Goal: Task Accomplishment & Management: Manage account settings

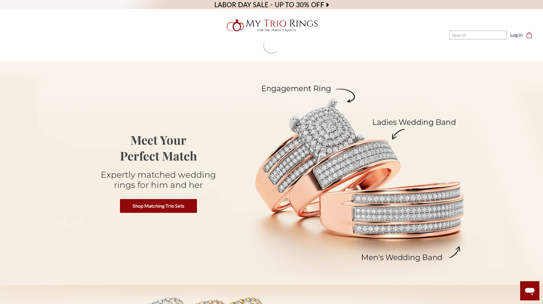
click at [520, 34] on link "Log in" at bounding box center [516, 34] width 12 height 7
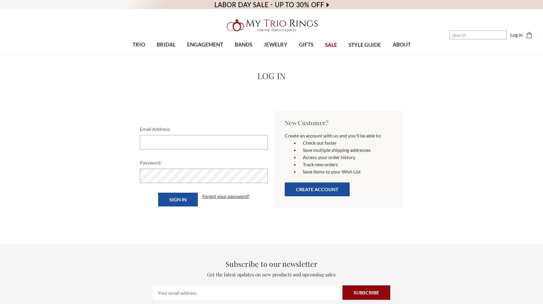
click at [159, 143] on input "Email Address:" at bounding box center [204, 142] width 128 height 14
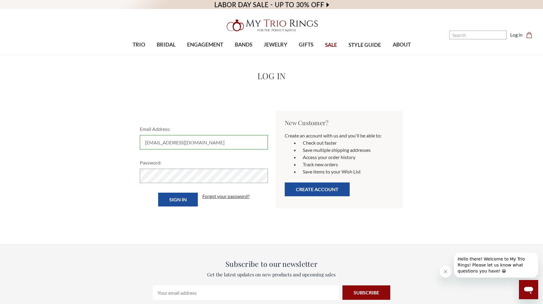
type input "Audrinafrazier@ymail.com"
click at [444, 272] on icon "Close message from company" at bounding box center [445, 272] width 5 height 5
click at [158, 193] on input "Sign in" at bounding box center [178, 200] width 40 height 14
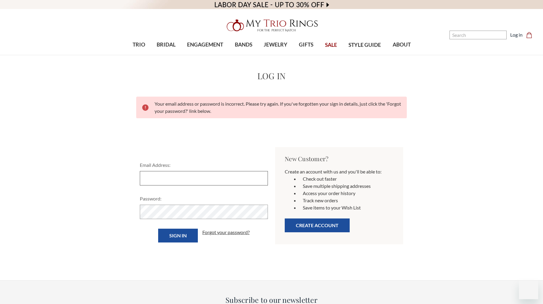
click at [150, 180] on input "Email Address:" at bounding box center [204, 178] width 128 height 14
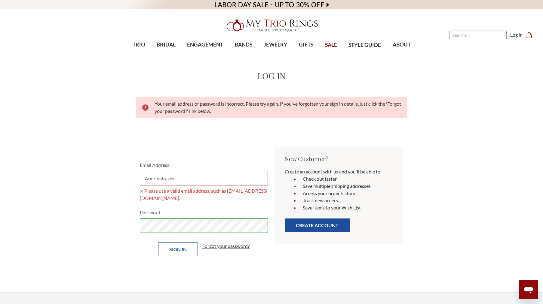
click at [180, 251] on input "Sign in" at bounding box center [178, 250] width 40 height 14
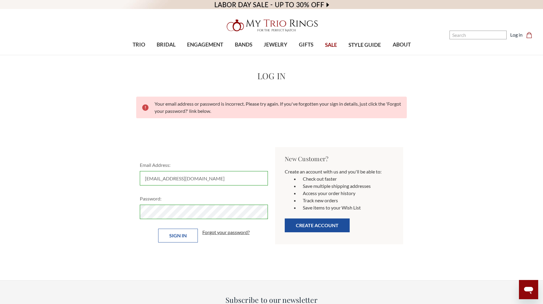
type input "[EMAIL_ADDRESS][DOMAIN_NAME]"
click at [180, 234] on input "Sign in" at bounding box center [178, 236] width 40 height 14
click at [156, 178] on input "Email Address:" at bounding box center [204, 178] width 128 height 14
type input "Audrinafrazier@ymail.com"
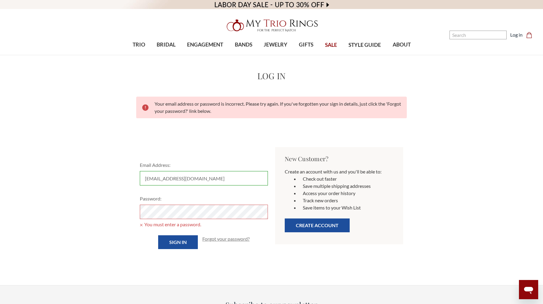
click at [224, 239] on link "Forgot your password?" at bounding box center [225, 239] width 47 height 7
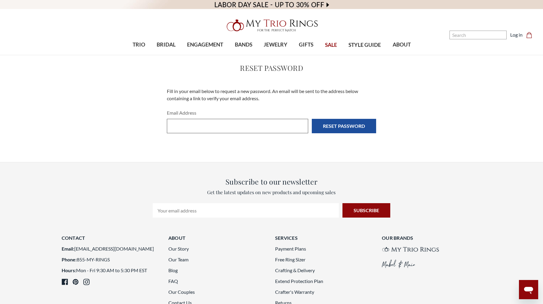
click at [172, 122] on input "Email Address" at bounding box center [237, 126] width 141 height 14
type input "[EMAIL_ADDRESS][DOMAIN_NAME]"
click at [330, 127] on input "Reset Password" at bounding box center [344, 126] width 64 height 14
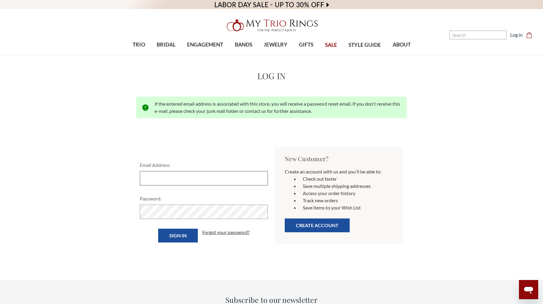
click at [160, 175] on input "Email Address:" at bounding box center [204, 178] width 128 height 14
type input "[EMAIL_ADDRESS][DOMAIN_NAME]"
